Goal: Check status: Check status

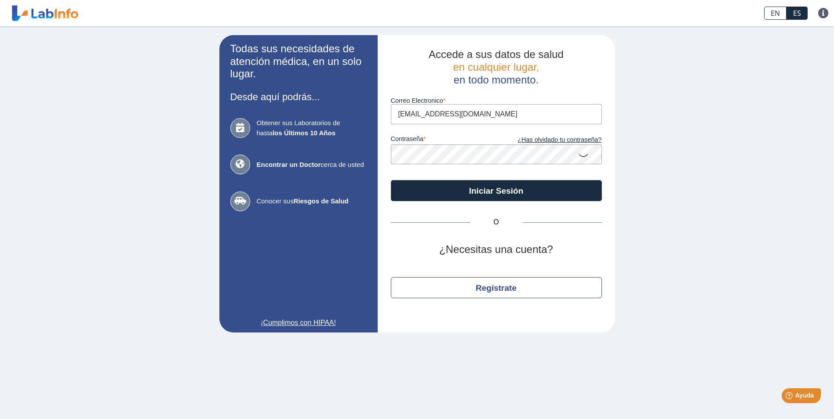
type input "[EMAIL_ADDRESS][DOMAIN_NAME]"
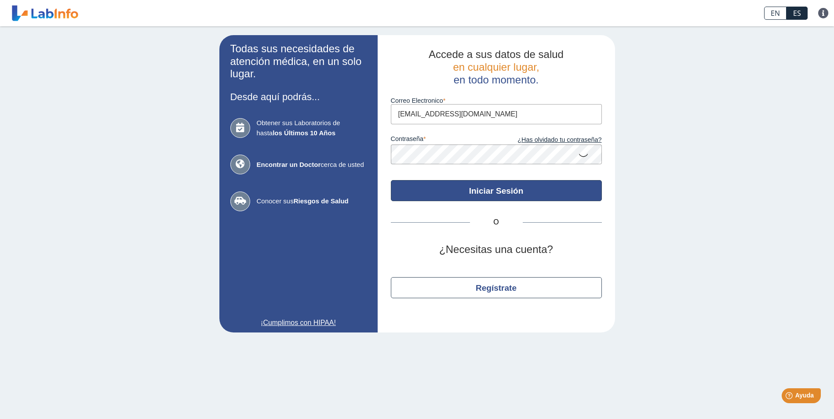
click at [494, 194] on button "Iniciar Sesión" at bounding box center [496, 190] width 211 height 21
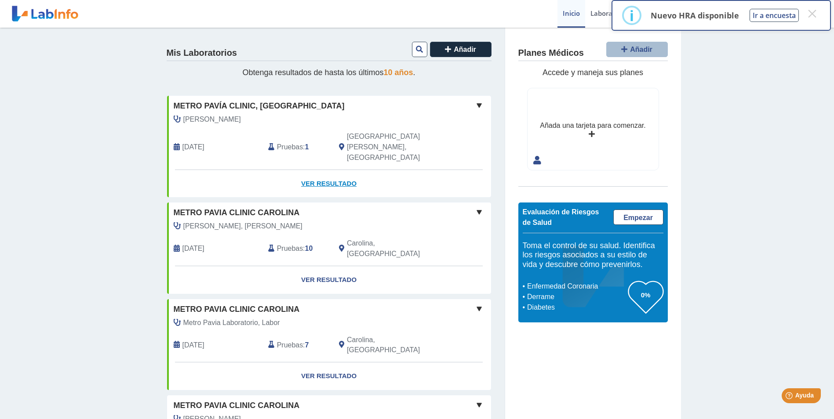
click at [316, 170] on link "Ver Resultado" at bounding box center [329, 184] width 324 height 28
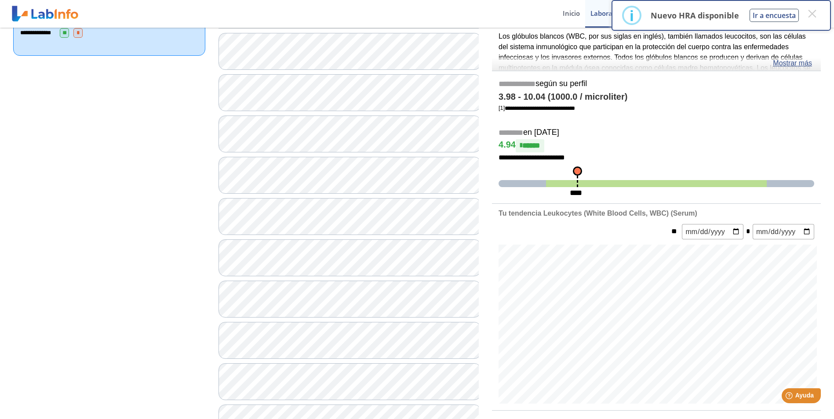
scroll to position [103, 0]
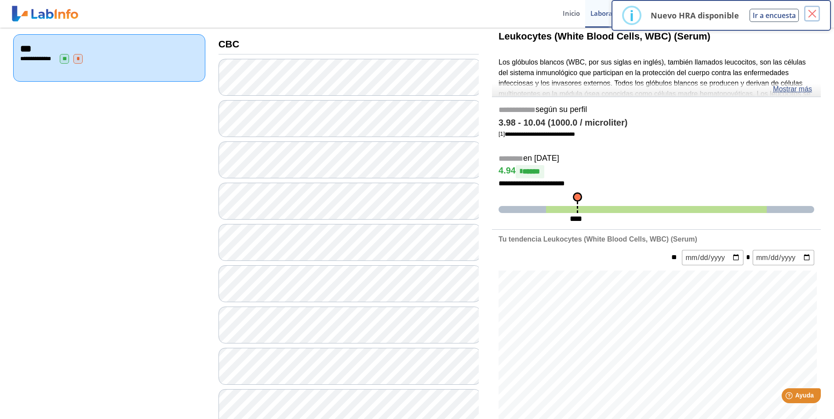
click at [814, 11] on button "×" at bounding box center [812, 14] width 16 height 16
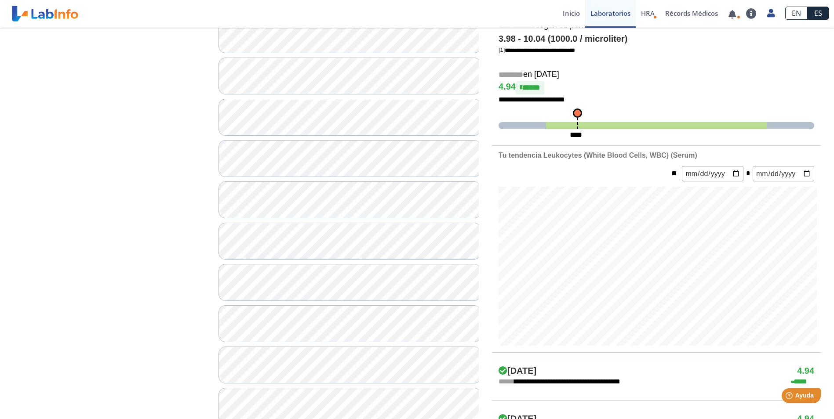
scroll to position [0, 0]
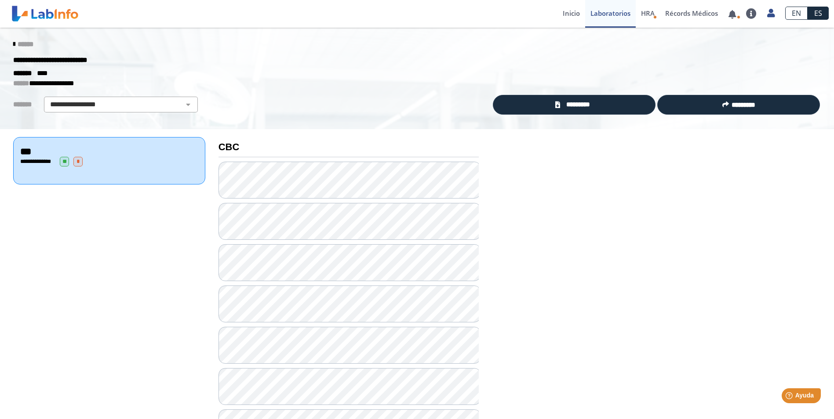
click at [13, 42] on icon at bounding box center [14, 44] width 2 height 7
